Goal: Use online tool/utility: Utilize a website feature to perform a specific function

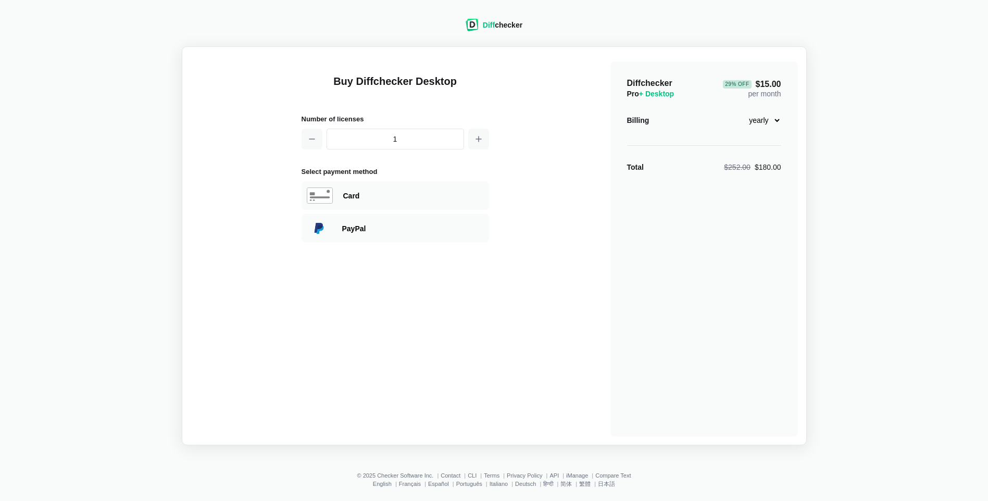
click at [486, 23] on span "Diff" at bounding box center [489, 25] width 12 height 8
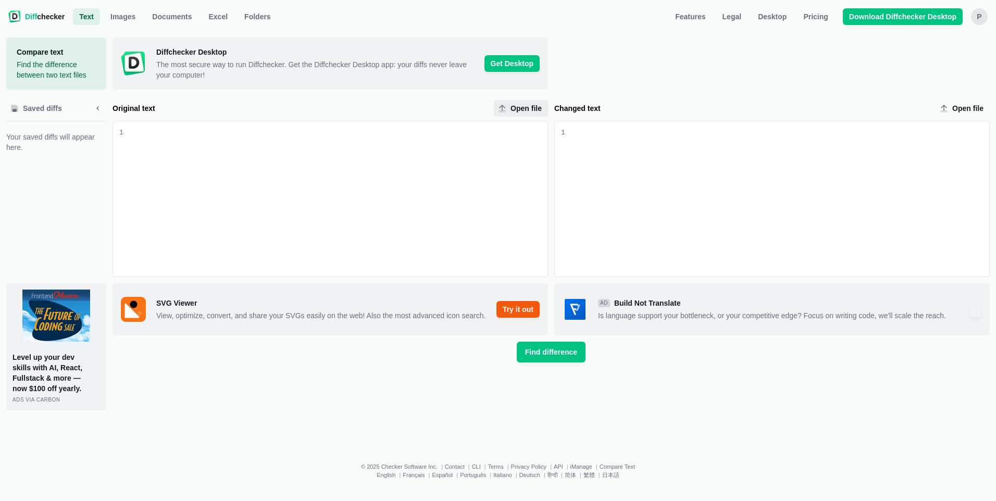
click at [526, 110] on span "Open file" at bounding box center [525, 108] width 35 height 10
click at [526, 110] on input "Open file" at bounding box center [521, 108] width 54 height 17
type input "C:\fakepath\Letter_ABNOTICES1STODSSOCLayoutOld.pdf"
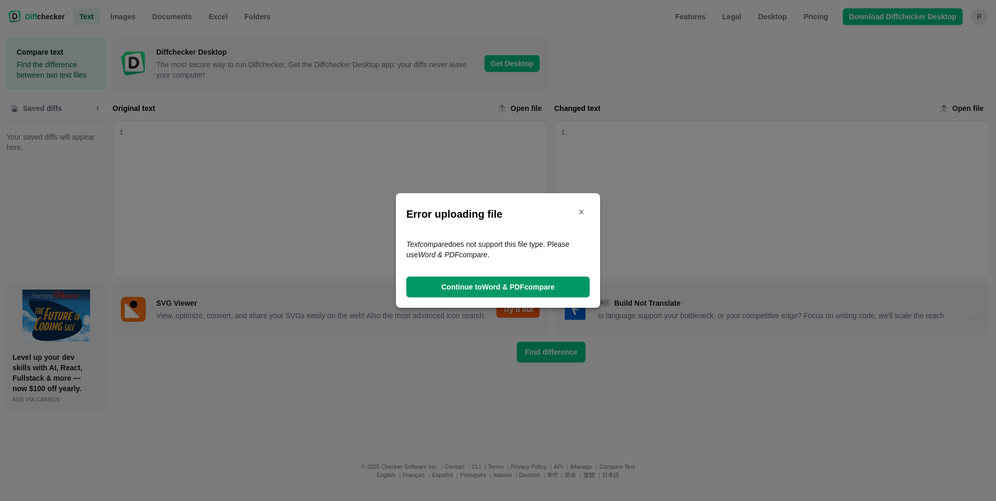
click at [530, 289] on span "Continue to Word & PDF compare" at bounding box center [498, 287] width 118 height 10
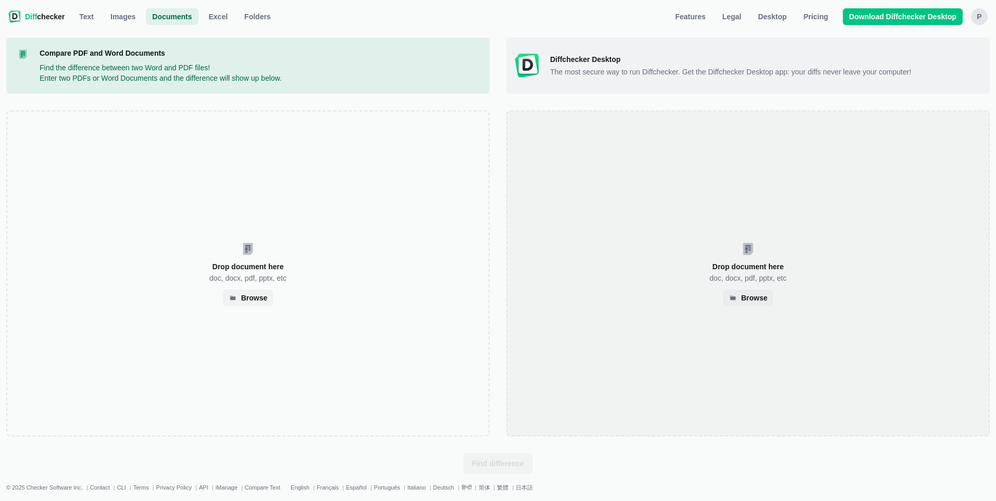
select select "2"
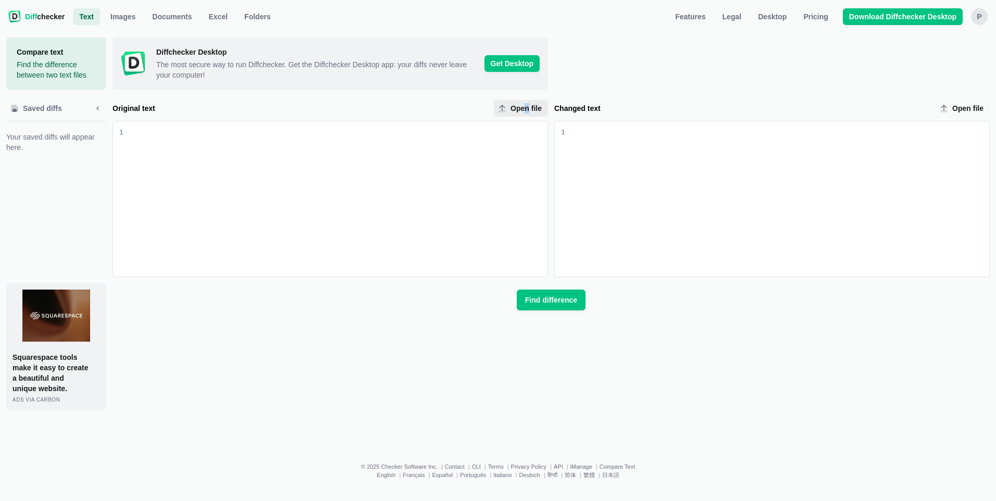
click at [527, 109] on span "Open file" at bounding box center [525, 108] width 35 height 10
drag, startPoint x: 527, startPoint y: 109, endPoint x: 512, endPoint y: 110, distance: 14.6
click at [512, 110] on span "Open file" at bounding box center [525, 108] width 35 height 10
click at [512, 110] on input "Open file" at bounding box center [521, 108] width 54 height 17
type input "C:\fakepath\Letter_BUSRESTRICTEDLTRSSOCLayoutOld.pdf"
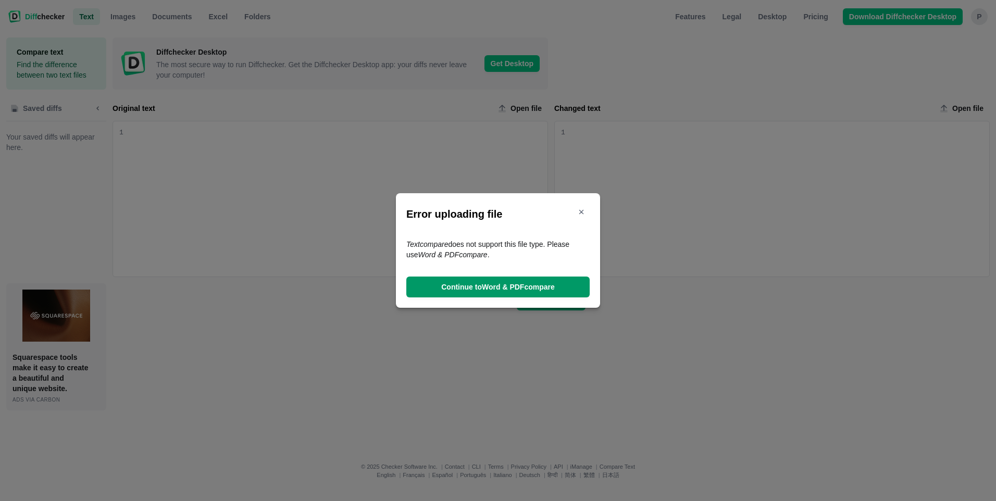
click at [526, 287] on span "Continue to Word & PDF compare" at bounding box center [498, 287] width 118 height 10
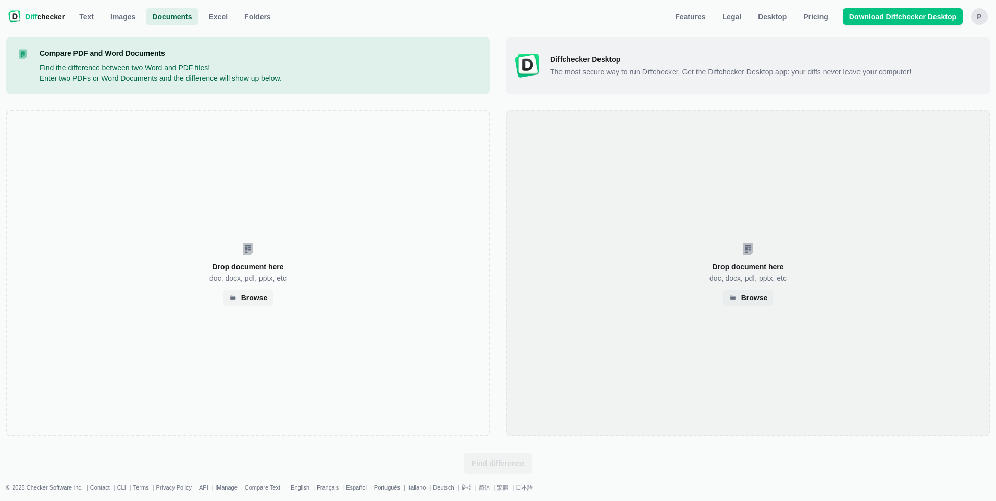
drag, startPoint x: 675, startPoint y: 285, endPoint x: 575, endPoint y: 292, distance: 99.7
click at [575, 292] on div "Drop document here doc, docx, pdf, pptx, etc Browse" at bounding box center [747, 273] width 483 height 326
select select "2"
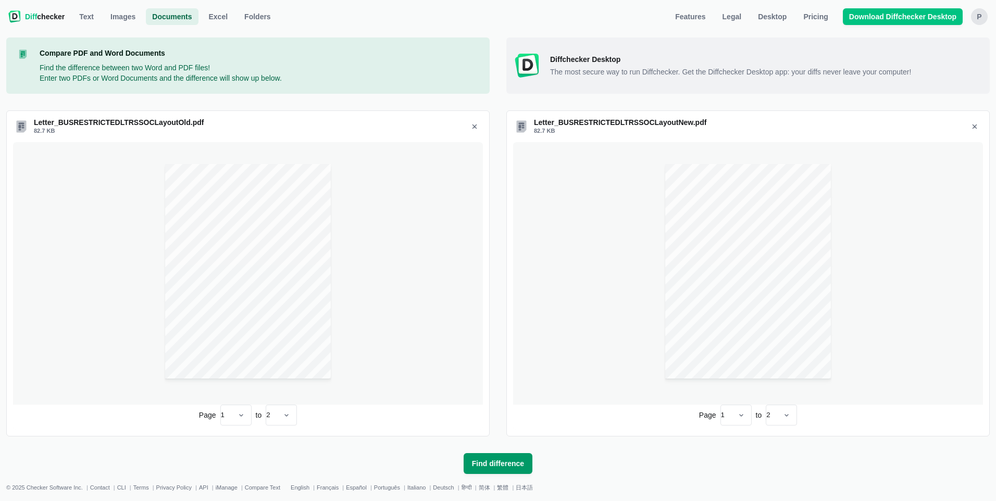
click at [488, 462] on span "Find difference" at bounding box center [498, 463] width 56 height 10
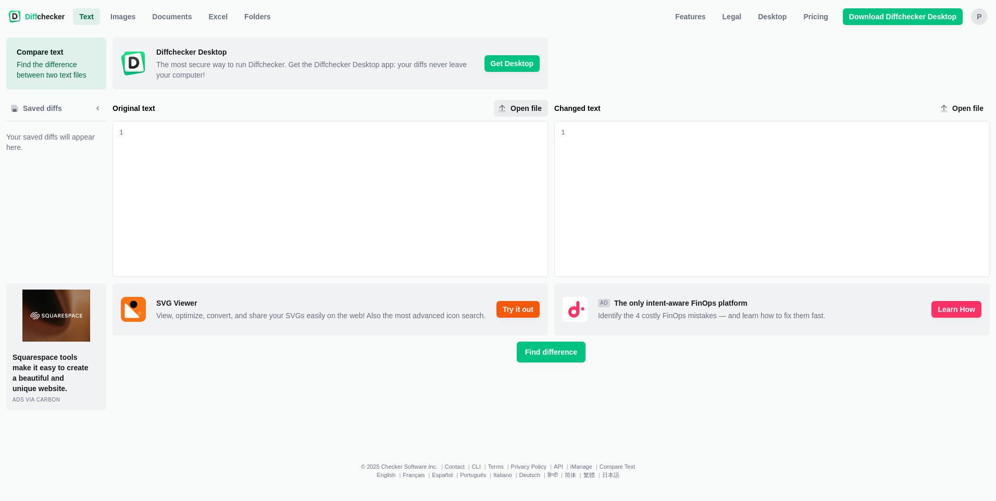
click at [528, 107] on span "Open file" at bounding box center [525, 108] width 35 height 10
click at [528, 107] on input "Open file" at bounding box center [521, 108] width 54 height 17
type input "C:\fakepath\Letter_BUSWELCOMELTRSSOCLayoutOld.pdf"
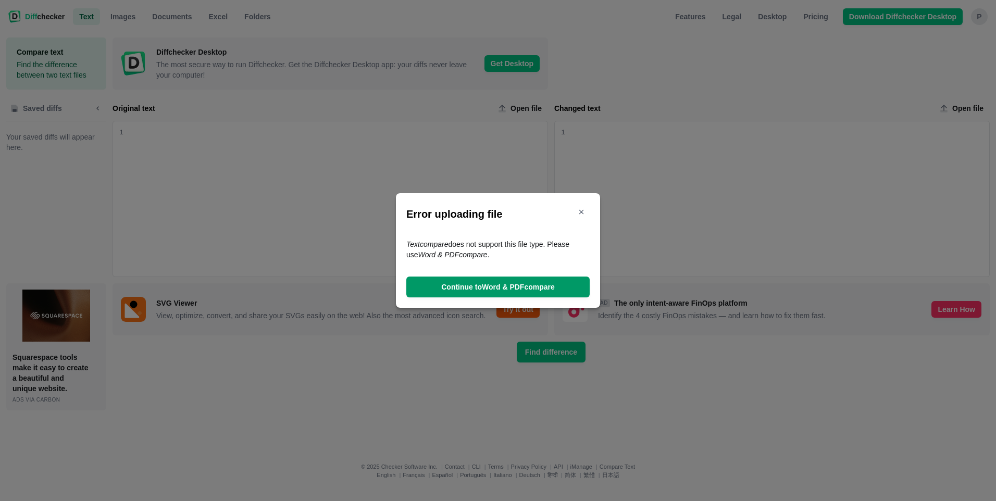
click at [517, 285] on span "Continue to Word & PDF compare" at bounding box center [498, 287] width 118 height 10
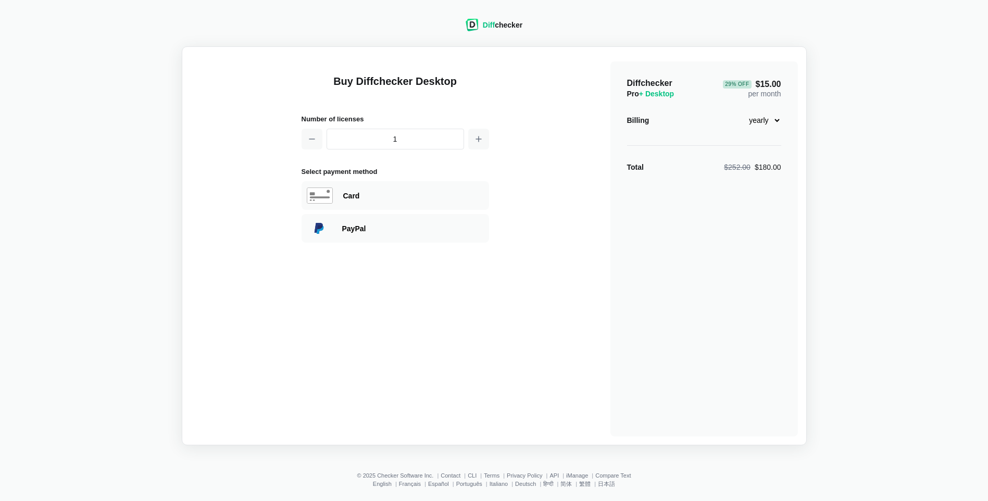
click at [483, 20] on div "Diff checker" at bounding box center [494, 25] width 57 height 12
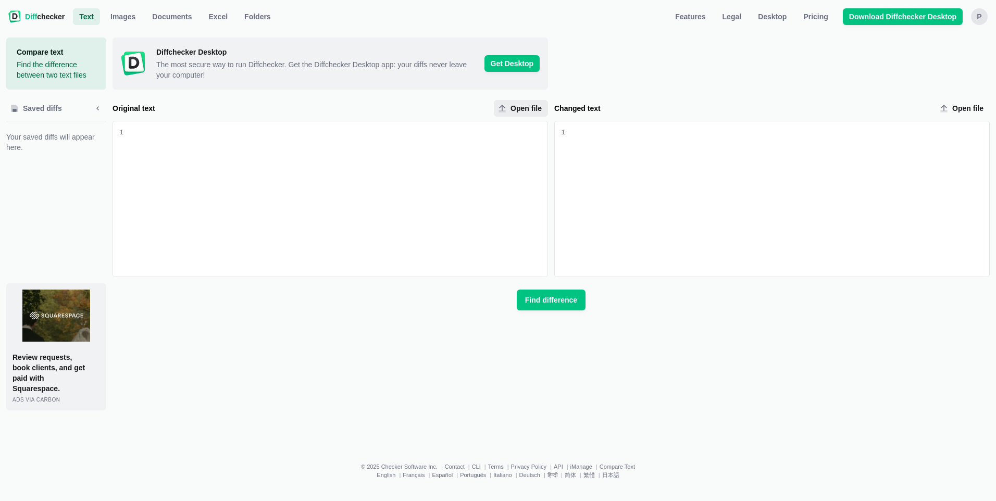
click at [531, 108] on span "Open file" at bounding box center [525, 108] width 35 height 10
click at [531, 108] on input "Open file" at bounding box center [521, 108] width 54 height 17
type input "C:\fakepath\Letter_ABNOTICES1STODSSOCLayoutOld.pdf"
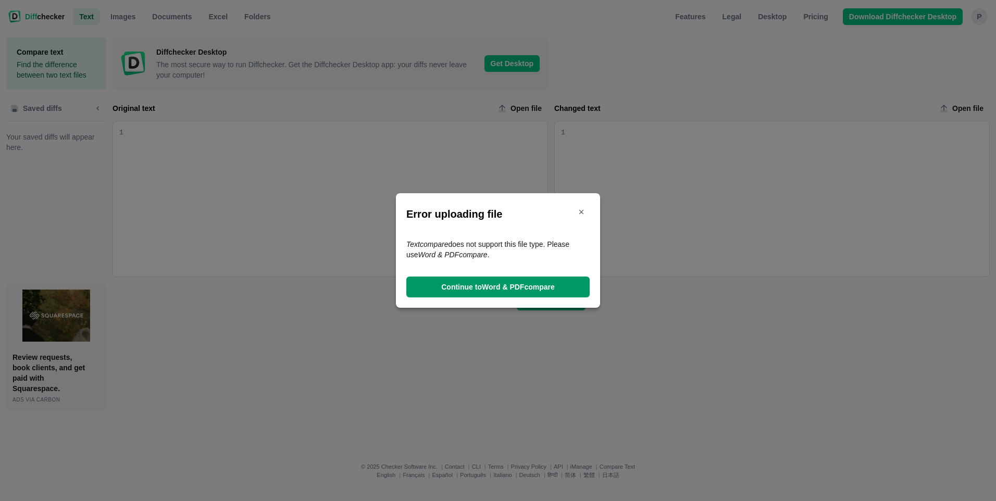
click at [501, 288] on span "Continue to Word & PDF compare" at bounding box center [498, 287] width 118 height 10
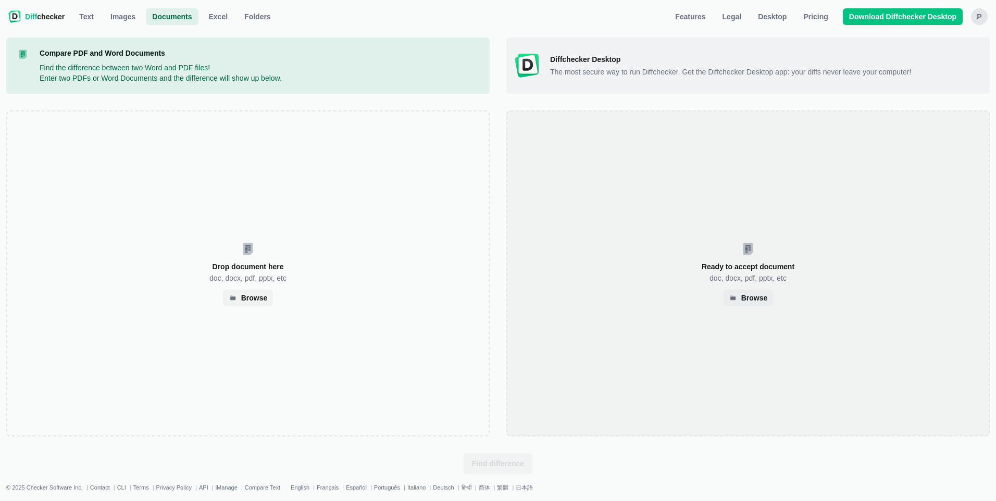
select select "2"
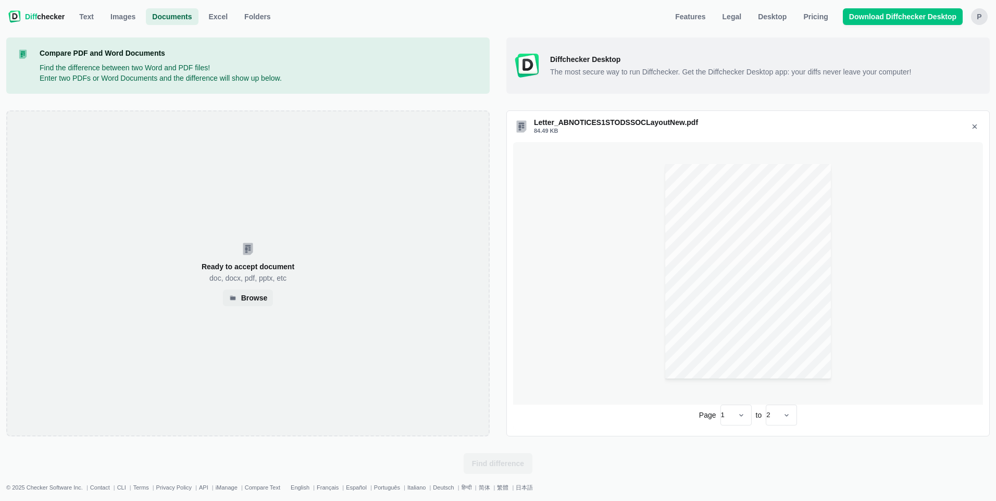
select select "2"
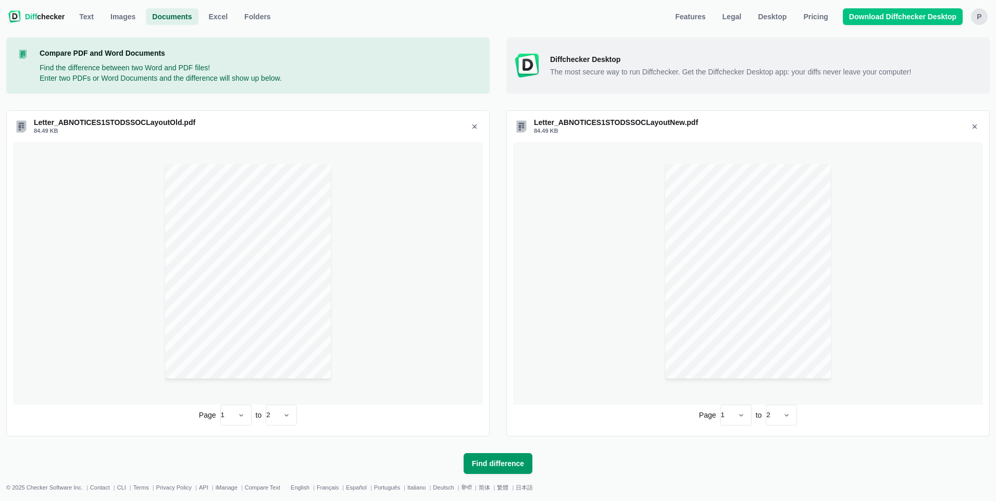
click at [511, 464] on span "Find difference" at bounding box center [498, 463] width 56 height 10
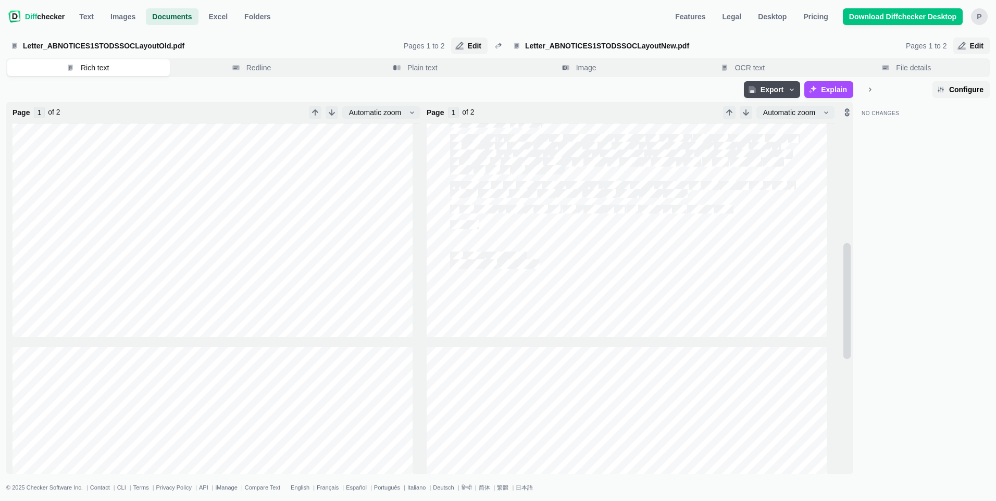
scroll to position [365, 0]
type input "2"
click at [882, 165] on div "No Changes" at bounding box center [925, 288] width 128 height 372
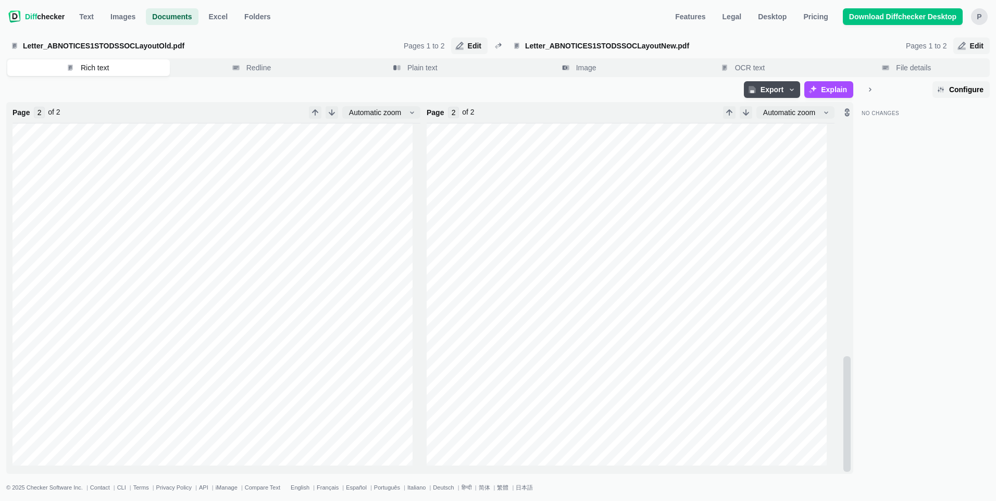
type input "1"
